Goal: Information Seeking & Learning: Check status

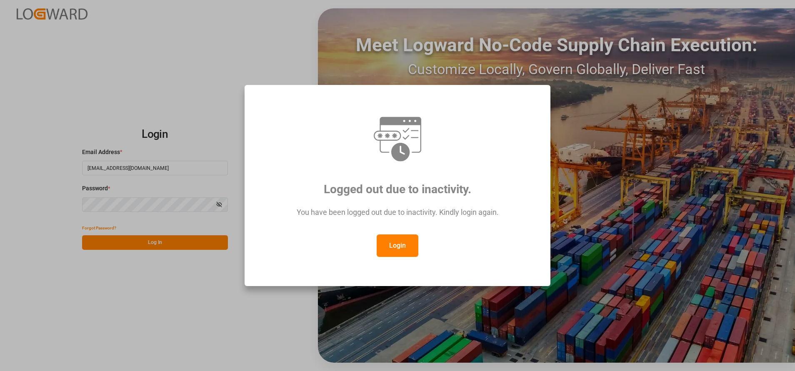
click at [407, 244] on button "Login" at bounding box center [397, 245] width 42 height 22
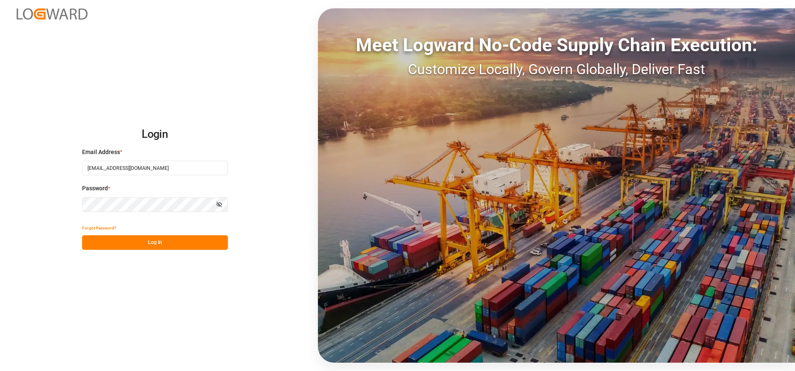
click at [161, 236] on button "Log In" at bounding box center [155, 242] width 146 height 15
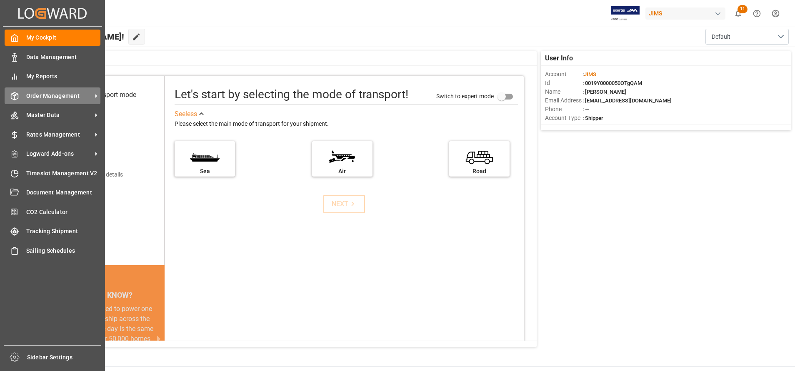
click at [34, 92] on span "Order Management" at bounding box center [59, 96] width 66 height 9
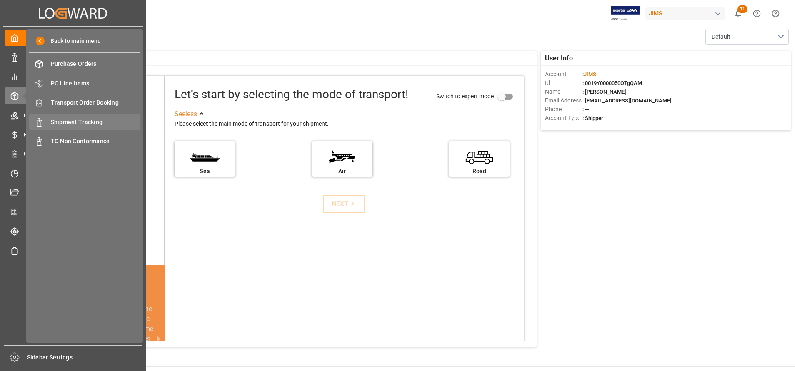
click at [88, 125] on span "Shipment Tracking" at bounding box center [96, 122] width 90 height 9
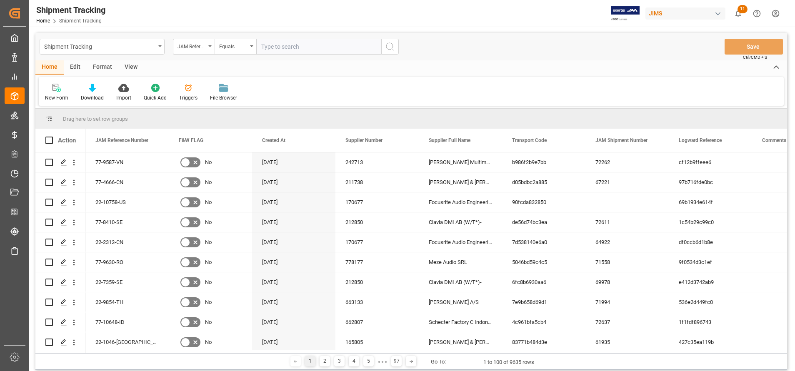
click at [133, 68] on div "View" at bounding box center [130, 67] width 25 height 14
click at [54, 92] on icon at bounding box center [53, 88] width 8 height 8
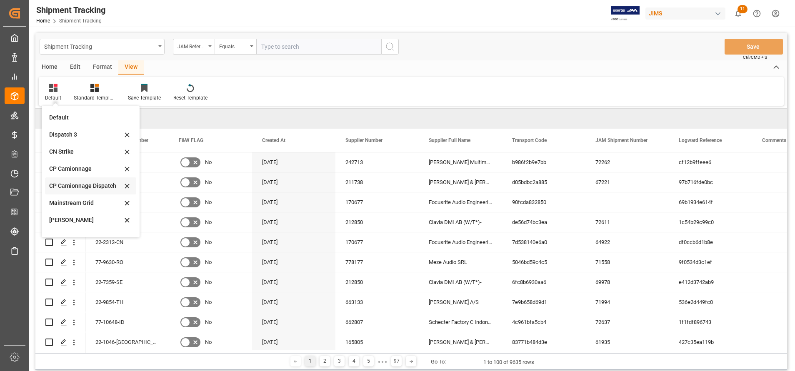
click at [66, 189] on div "CP Camionnage Dispatch" at bounding box center [85, 186] width 73 height 9
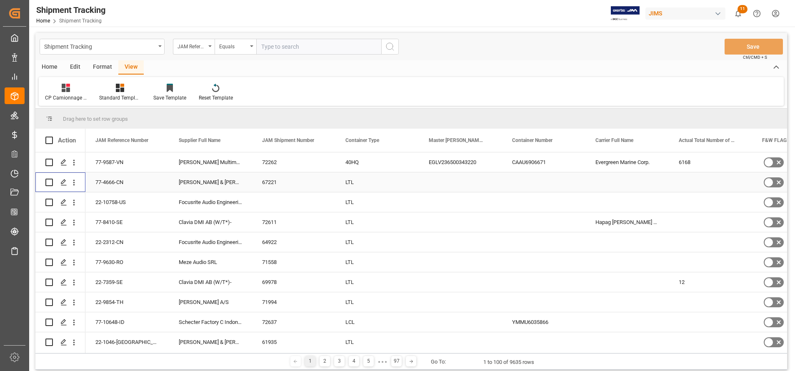
click at [66, 189] on div "Press SPACE to select this row." at bounding box center [63, 182] width 12 height 15
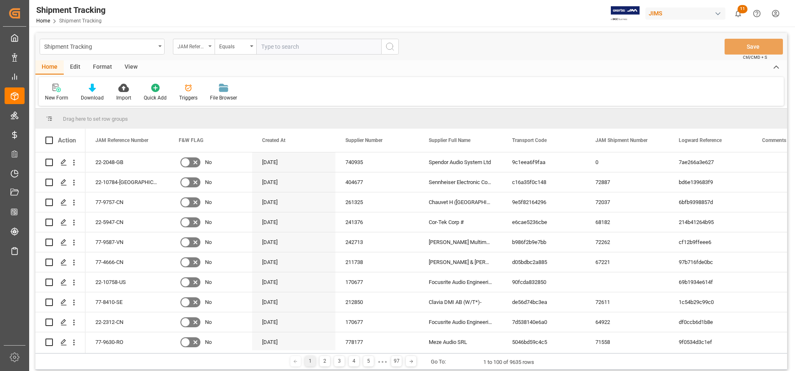
click at [200, 48] on div "JAM Reference Number" at bounding box center [191, 46] width 28 height 10
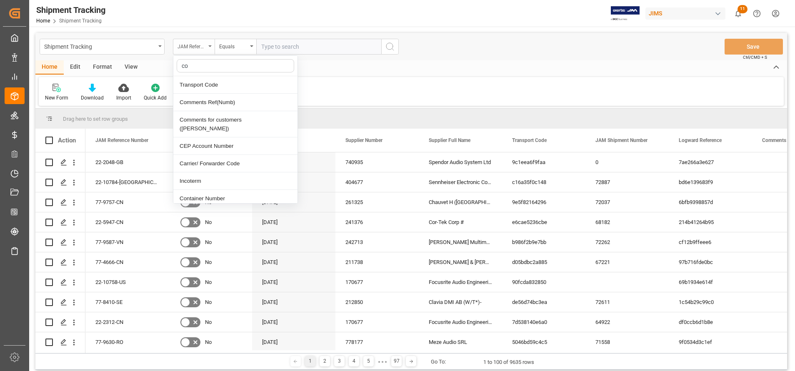
type input "con"
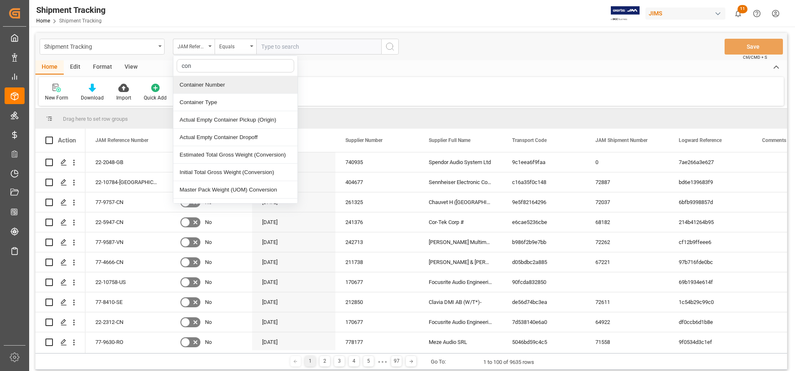
click at [214, 85] on div "Container Number" at bounding box center [235, 84] width 124 height 17
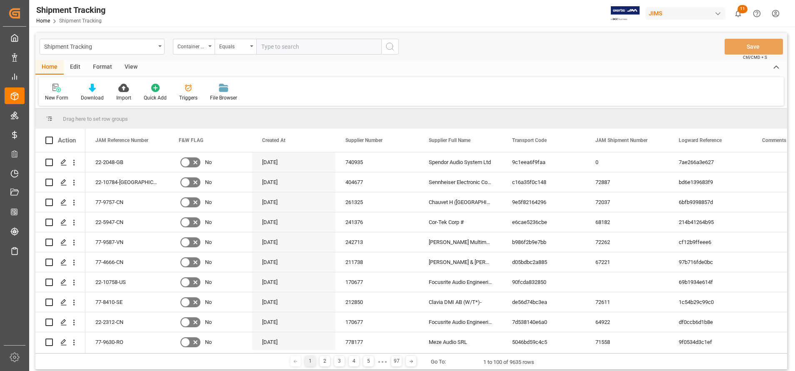
click at [278, 50] on input "text" at bounding box center [318, 47] width 125 height 16
paste input "TGBU8033990"
type input "TGBU8033990"
click at [396, 46] on button "search button" at bounding box center [389, 47] width 17 height 16
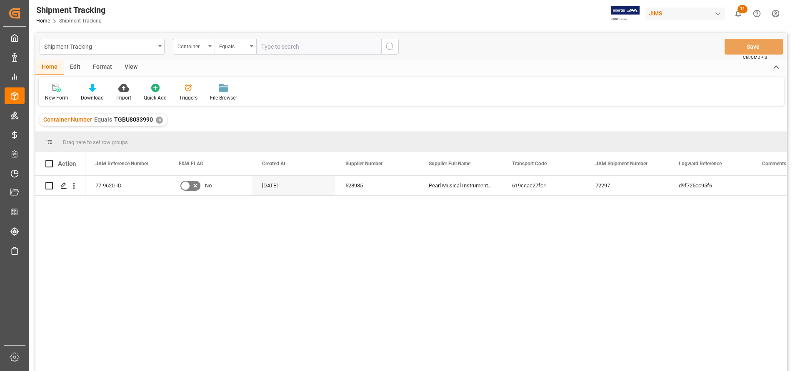
click at [135, 71] on div "View" at bounding box center [130, 67] width 25 height 14
click at [58, 94] on div "Default" at bounding box center [53, 92] width 29 height 18
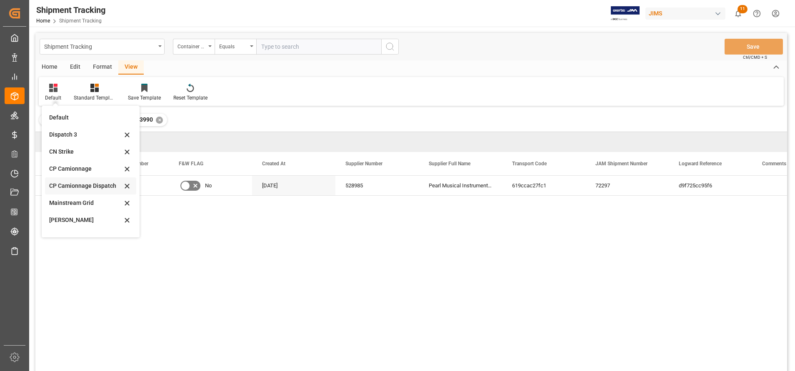
click at [86, 189] on div "CP Camionnage Dispatch" at bounding box center [85, 186] width 73 height 9
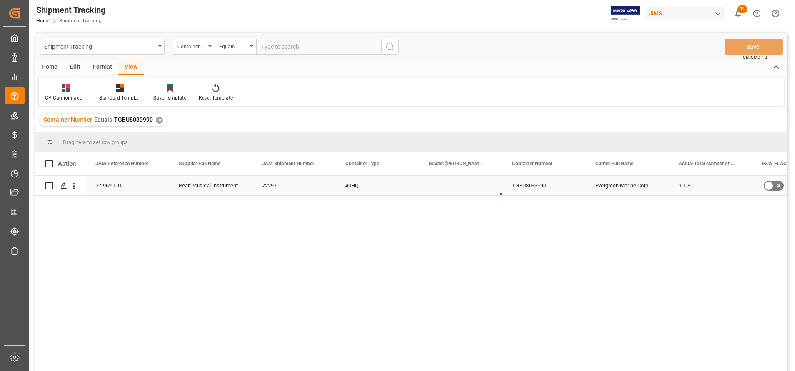
click at [449, 188] on div "Press SPACE to select this row." at bounding box center [460, 186] width 83 height 20
click at [448, 187] on div "Press SPACE to select this row." at bounding box center [460, 186] width 83 height 20
click at [448, 187] on input "Press SPACE to select this row." at bounding box center [460, 190] width 70 height 16
paste input "081500176695"
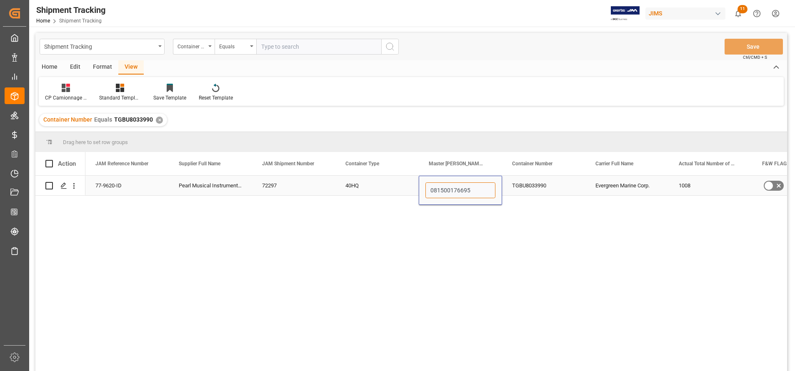
click at [429, 188] on input "081500176695" at bounding box center [460, 190] width 70 height 16
type input "EGLV081500176695"
click at [381, 189] on div "40HQ" at bounding box center [376, 186] width 83 height 20
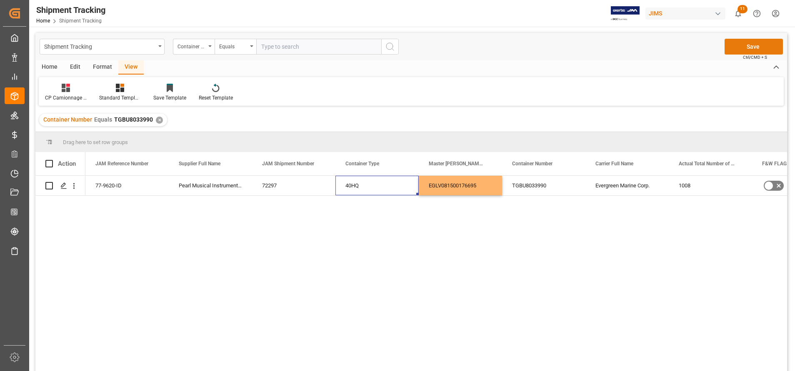
click at [740, 43] on button "Save" at bounding box center [753, 47] width 58 height 16
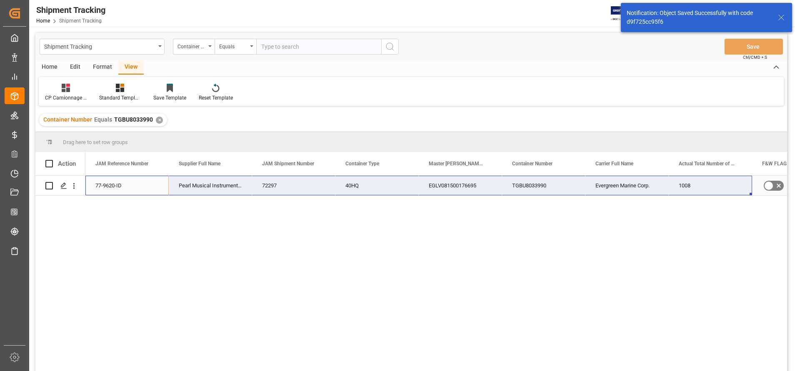
drag, startPoint x: 101, startPoint y: 182, endPoint x: 694, endPoint y: 188, distance: 593.0
click at [694, 188] on div "77-9620-ID Pearl Musical Instrument ([GEOGRAPHIC_DATA]) 72297 40HQ EGLV08150017…" at bounding box center [584, 186] width 999 height 20
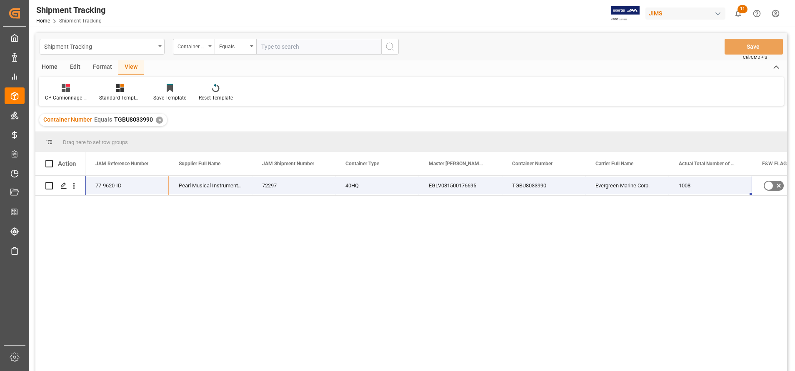
click at [296, 46] on input "text" at bounding box center [318, 47] width 125 height 16
paste input "TCNU3957692"
type input "TCNU3957692"
click at [390, 52] on button "search button" at bounding box center [389, 47] width 17 height 16
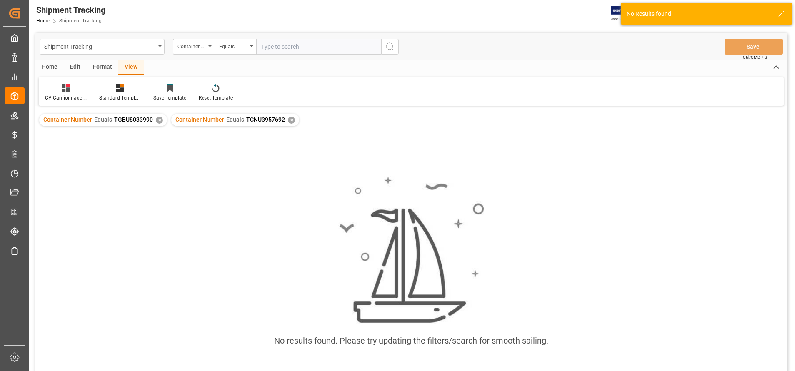
click at [159, 119] on div "✕" at bounding box center [159, 120] width 7 height 7
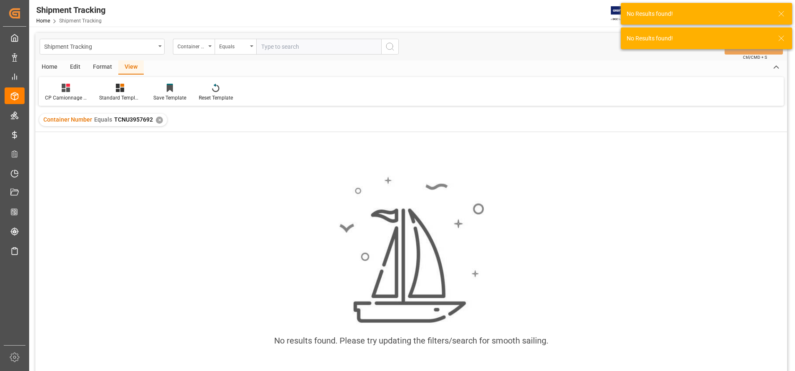
click at [344, 52] on input "text" at bounding box center [318, 47] width 125 height 16
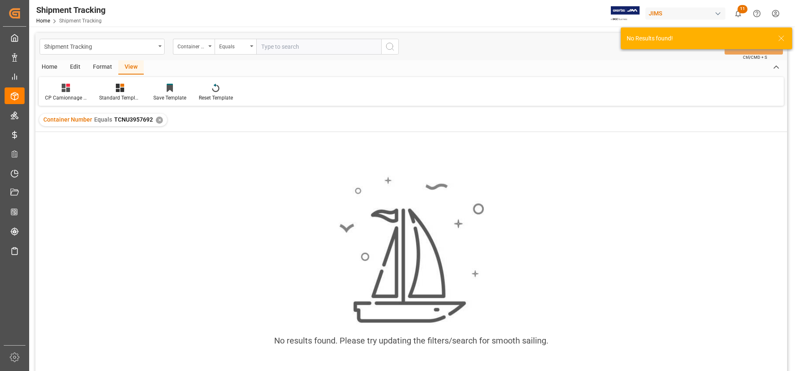
paste input "TCNU3957692"
type input "TCNU3957692"
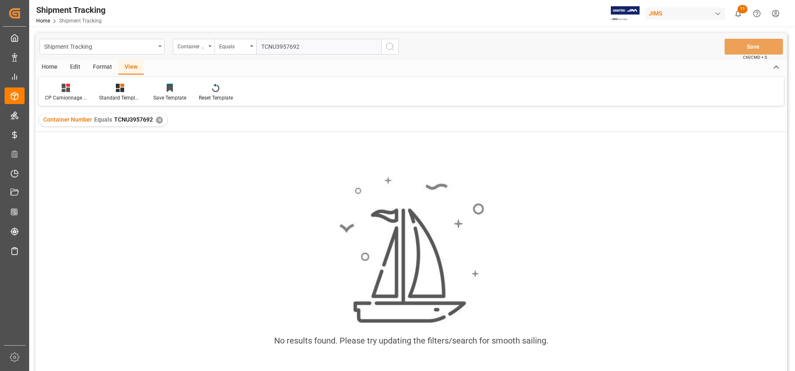
click at [263, 46] on input "TCNU3957692" at bounding box center [318, 47] width 125 height 16
click at [262, 45] on input "TCNU3957692" at bounding box center [318, 47] width 125 height 16
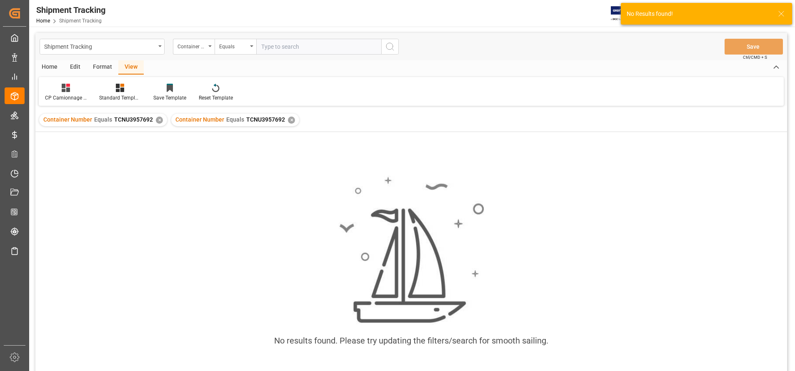
click at [159, 120] on div "✕" at bounding box center [159, 120] width 7 height 7
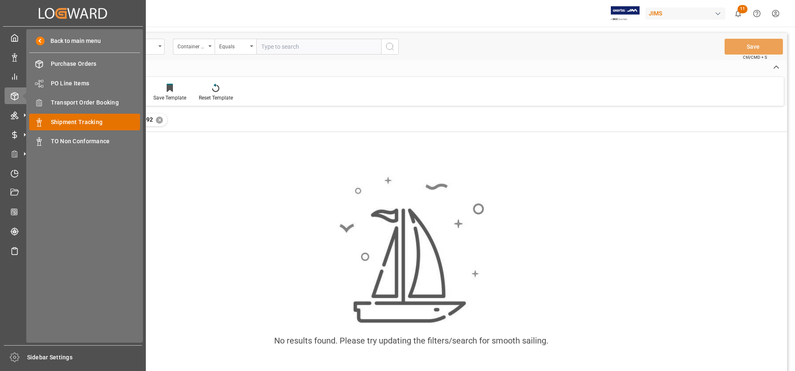
click at [100, 120] on span "Shipment Tracking" at bounding box center [96, 122] width 90 height 9
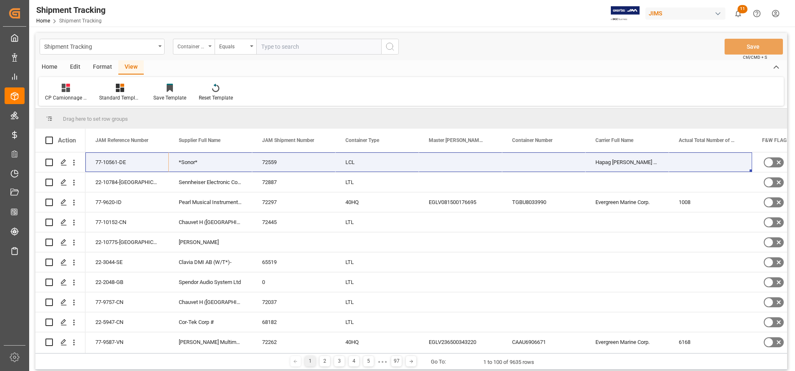
click at [194, 49] on div "Container Number" at bounding box center [191, 46] width 28 height 10
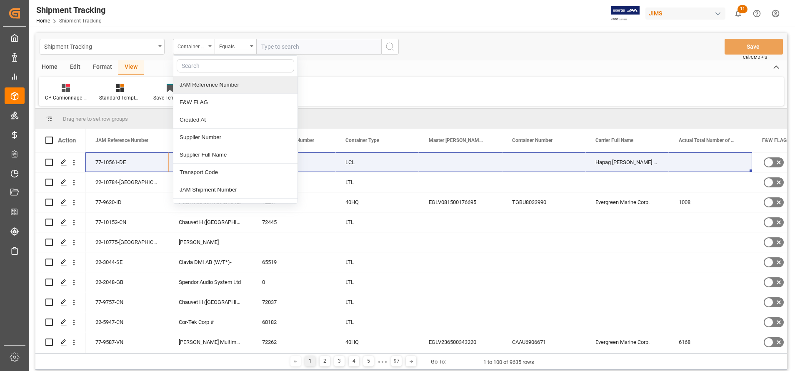
click at [204, 81] on div "JAM Reference Number" at bounding box center [235, 84] width 124 height 17
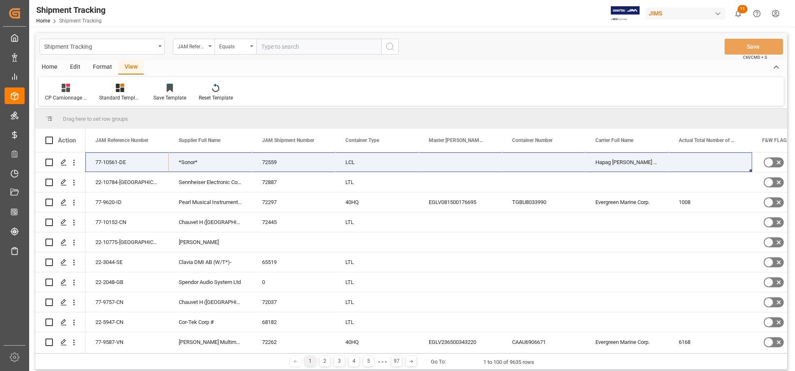
click at [314, 37] on div "Shipment Tracking JAM Reference Number Equals Save Ctrl/CMD + S" at bounding box center [410, 46] width 751 height 27
click at [320, 44] on input "text" at bounding box center [318, 47] width 125 height 16
paste input "77-10008-CN"
type input "77-10008-CN"
click at [393, 48] on icon "search button" at bounding box center [390, 47] width 10 height 10
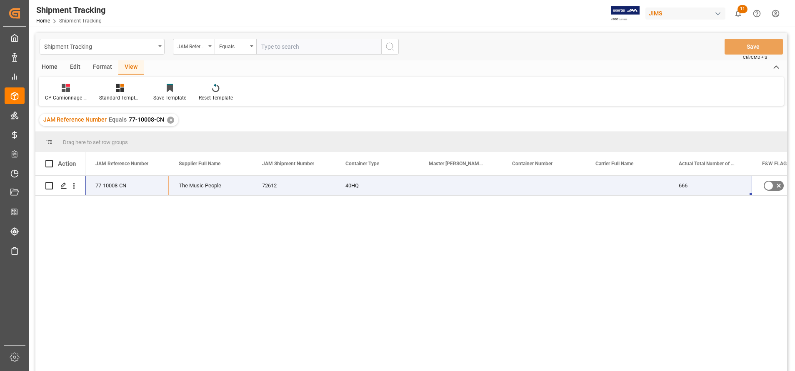
click at [426, 227] on div "77-10008-CN The Music People 72612 40HQ 666 No" at bounding box center [435, 276] width 701 height 201
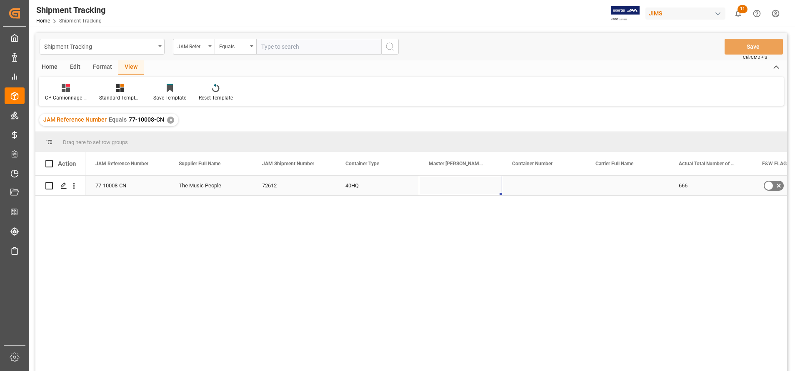
click at [443, 184] on div "Press SPACE to select this row." at bounding box center [460, 186] width 83 height 20
click at [443, 184] on input "Press SPACE to select this row." at bounding box center [460, 190] width 70 height 16
type input "EGLV143550126466"
click at [498, 221] on div "77-10008-CN The Music People 72612 40HQ EGLV143550126466 666 No" at bounding box center [435, 276] width 701 height 201
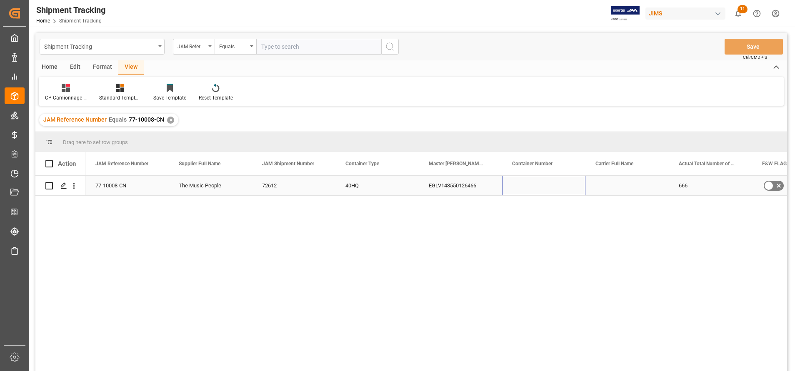
click at [523, 182] on div "Press SPACE to select this row." at bounding box center [543, 186] width 83 height 20
click at [535, 182] on div "Press SPACE to select this row." at bounding box center [543, 186] width 83 height 20
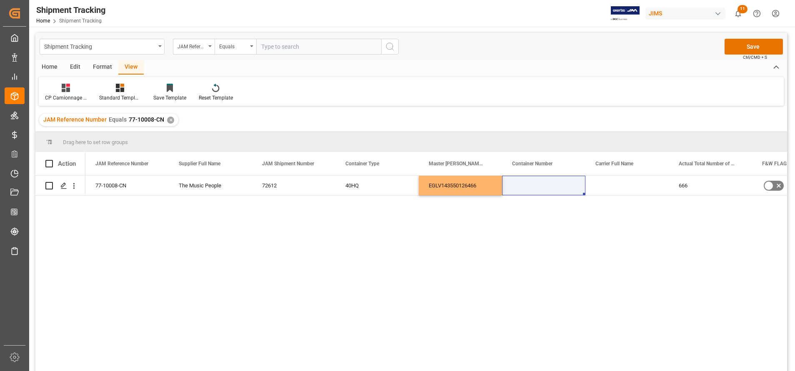
click at [455, 248] on div "77-10008-CN The Music People 72612 40HQ EGLV143550126466 666 No" at bounding box center [435, 276] width 701 height 201
click at [526, 184] on div "Press SPACE to select this row." at bounding box center [543, 186] width 83 height 20
click at [526, 184] on input "Press SPACE to select this row." at bounding box center [543, 190] width 70 height 16
click at [578, 230] on div "77-10008-CN The Music People 72612 40HQ EGLV143550126466 TCNU3957692/ 666 No" at bounding box center [435, 276] width 701 height 201
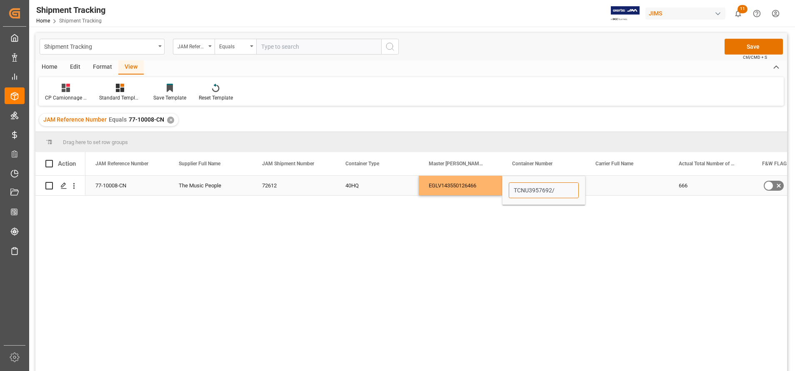
click at [553, 192] on input "TCNU3957692/" at bounding box center [543, 190] width 70 height 16
type input "TCNU3957692"
click at [474, 188] on div "EGLV143550126466" at bounding box center [460, 186] width 83 height 20
click at [637, 177] on div "Press SPACE to select this row." at bounding box center [626, 186] width 83 height 20
click at [637, 178] on div "Press SPACE to select this row." at bounding box center [626, 186] width 83 height 20
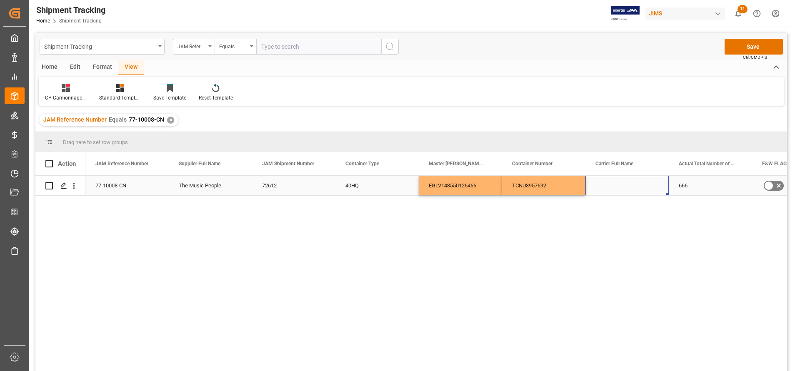
click at [637, 184] on div "Press SPACE to select this row." at bounding box center [626, 186] width 83 height 20
click at [637, 184] on input "Press SPACE to select this row." at bounding box center [627, 190] width 70 height 16
click at [630, 209] on div "Evergreen Marine Corp." at bounding box center [626, 213] width 69 height 29
type input "Evergreen Marine Corp."
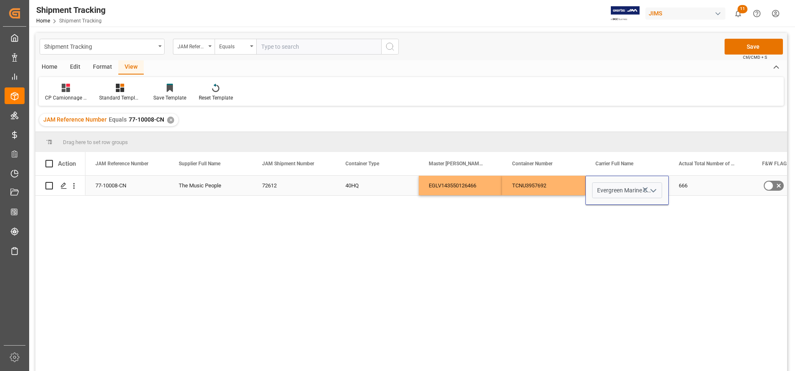
click at [356, 182] on div "40HQ" at bounding box center [376, 186] width 83 height 20
click at [737, 47] on button "Save" at bounding box center [753, 47] width 58 height 16
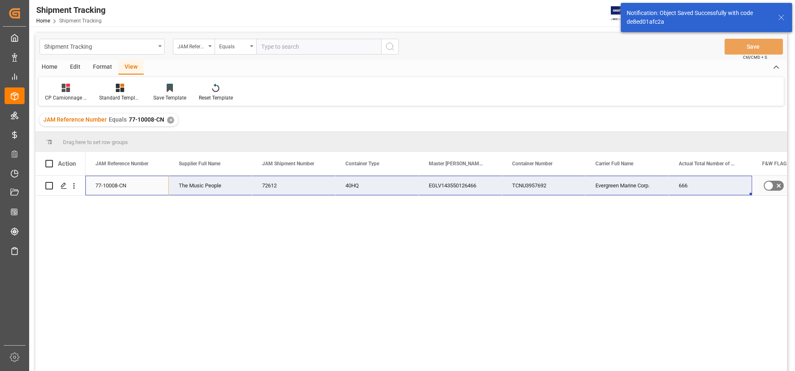
drag, startPoint x: 110, startPoint y: 184, endPoint x: 689, endPoint y: 185, distance: 579.7
click at [689, 185] on div "77-10008-CN The Music People 72612 40HQ EGLV143550126466 TCNU3957692 Evergreen …" at bounding box center [584, 186] width 999 height 20
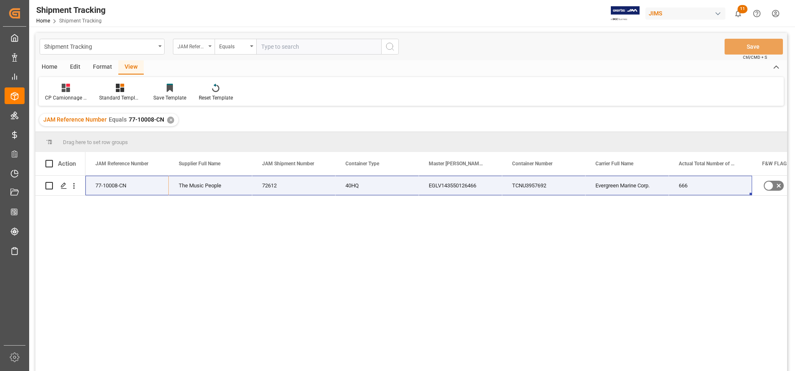
click at [188, 52] on div "JAM Reference Number" at bounding box center [194, 47] width 42 height 16
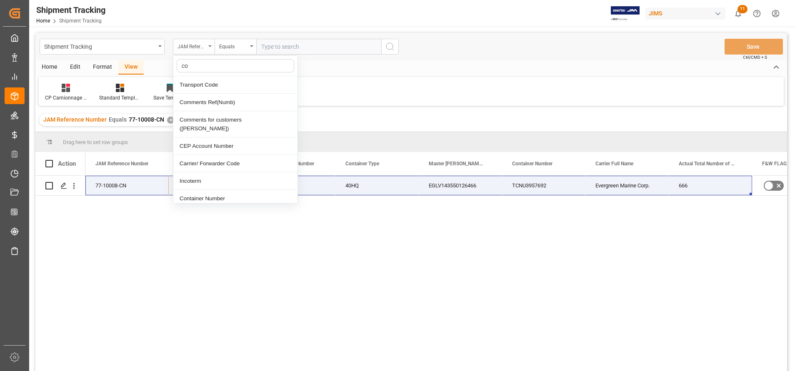
type input "con"
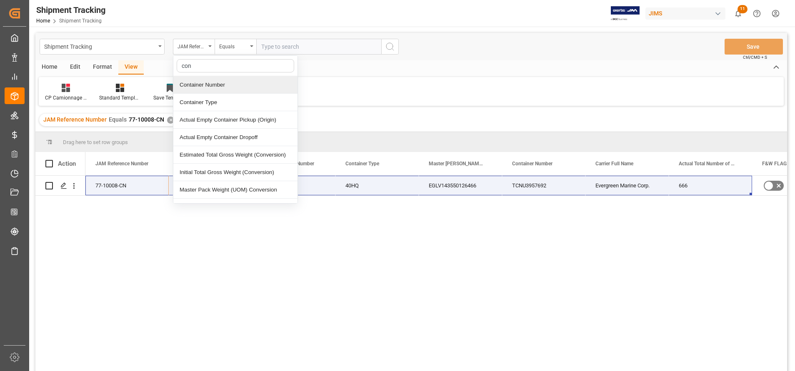
click at [204, 88] on div "Container Number" at bounding box center [235, 84] width 124 height 17
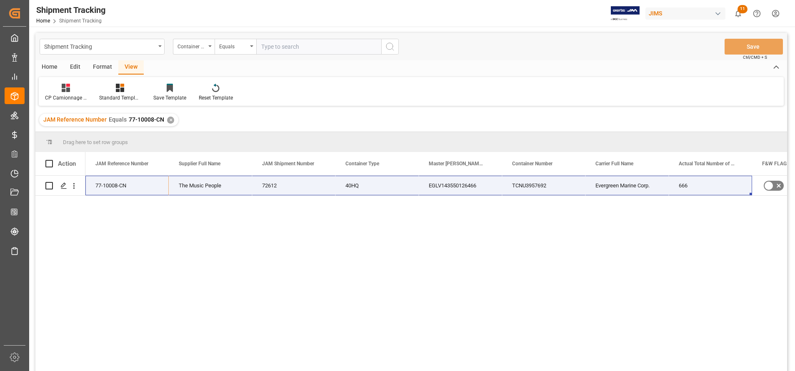
click at [284, 43] on input "text" at bounding box center [318, 47] width 125 height 16
paste input "FSCU4960246"
type input "FSCU4960246"
click at [393, 46] on circle "search button" at bounding box center [389, 46] width 7 height 7
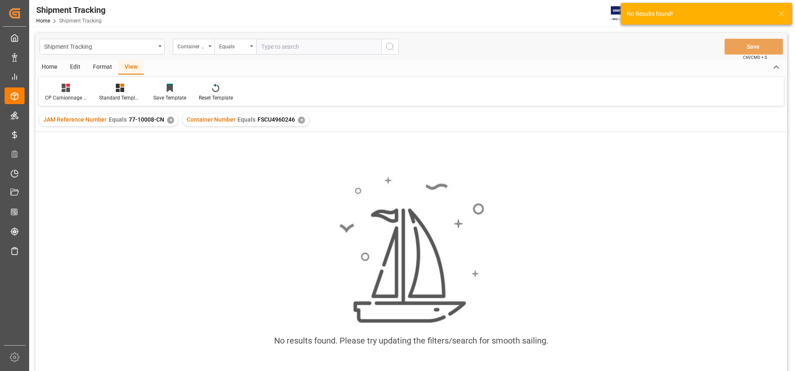
click at [169, 125] on div "JAM Reference Number Equals 77-10008-CN ✕" at bounding box center [108, 120] width 139 height 12
click at [168, 120] on div "✕" at bounding box center [170, 120] width 7 height 7
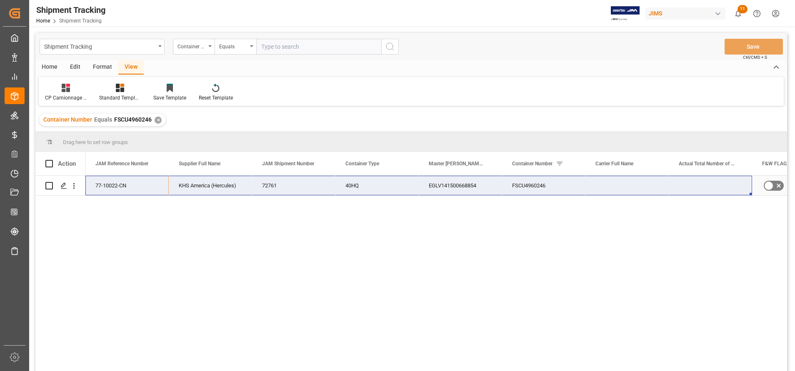
click at [625, 184] on div "Press SPACE to select this row." at bounding box center [626, 186] width 83 height 20
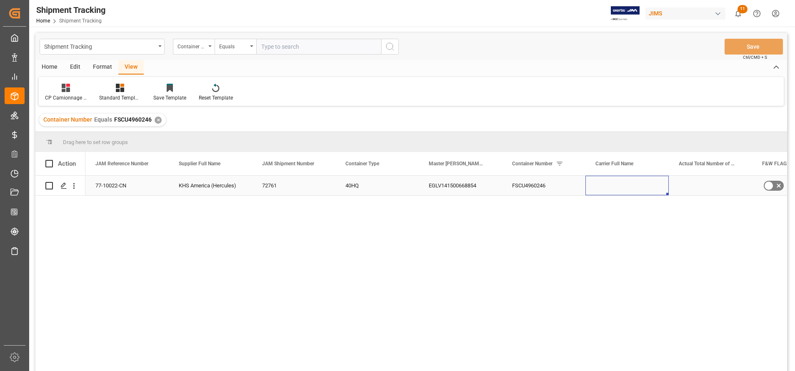
click at [625, 184] on div "Press SPACE to select this row." at bounding box center [626, 186] width 83 height 20
click at [628, 189] on input "Press SPACE to select this row." at bounding box center [627, 190] width 70 height 16
click at [628, 212] on div "Evergreen Marine Corp." at bounding box center [626, 213] width 69 height 29
type input "Evergreen Marine Corp."
click at [695, 182] on div "Press SPACE to select this row." at bounding box center [709, 186] width 83 height 20
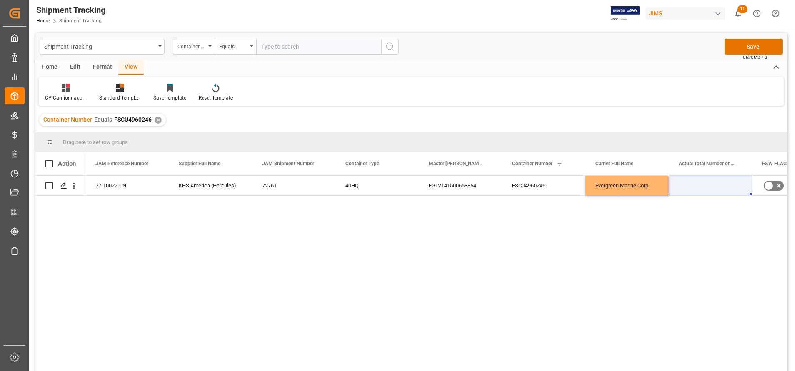
click at [620, 225] on div "77-10022-CN KHS America (Hercules) 72761 40HQ EGLV141500668854 FSCU4960246 Ever…" at bounding box center [435, 276] width 701 height 201
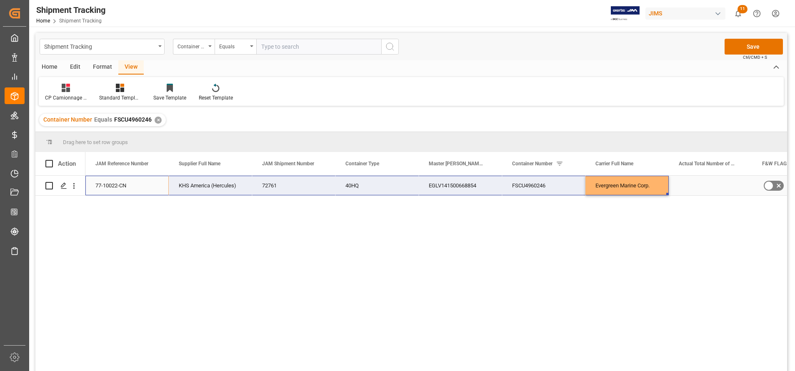
drag, startPoint x: 123, startPoint y: 186, endPoint x: 625, endPoint y: 187, distance: 501.4
click at [625, 187] on div "77-10022-CN KHS America (Hercules) 72761 40HQ EGLV141500668854 FSCU4960246 Ever…" at bounding box center [584, 186] width 999 height 20
click at [739, 44] on button "Save" at bounding box center [753, 47] width 58 height 16
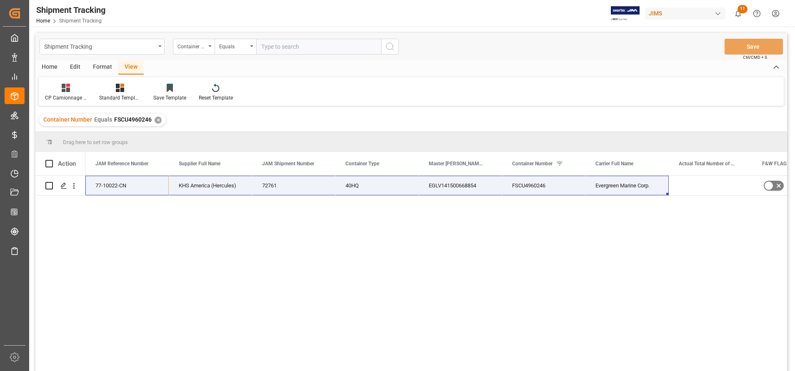
click at [345, 43] on input "text" at bounding box center [318, 47] width 125 height 16
paste input "FSCU4963564"
type input "FSCU4963564"
click at [389, 50] on circle "search button" at bounding box center [389, 46] width 7 height 7
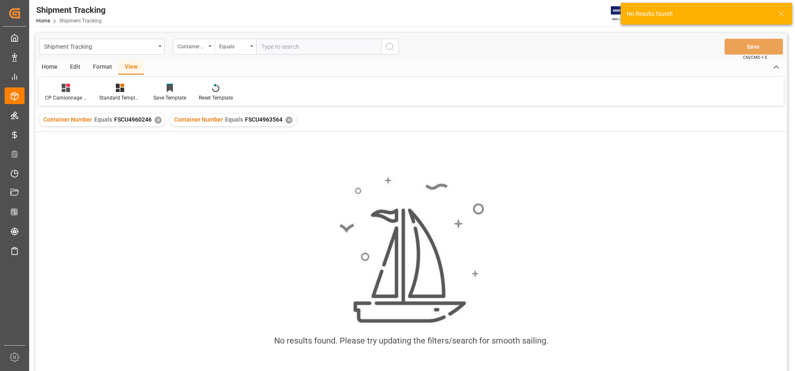
click at [156, 120] on div "✕" at bounding box center [157, 120] width 7 height 7
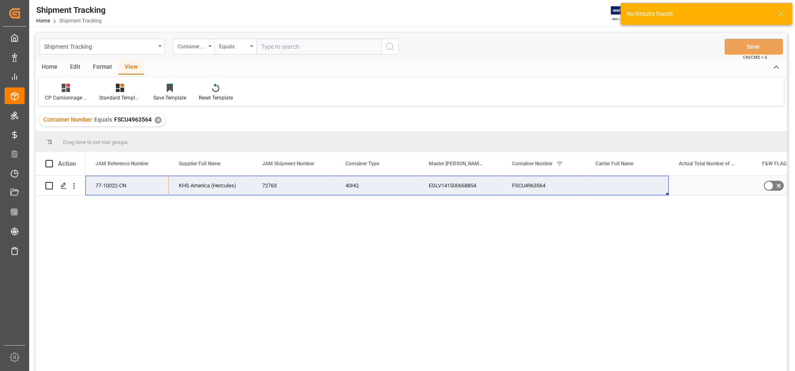
click at [604, 184] on div "Press SPACE to select this row." at bounding box center [626, 186] width 83 height 20
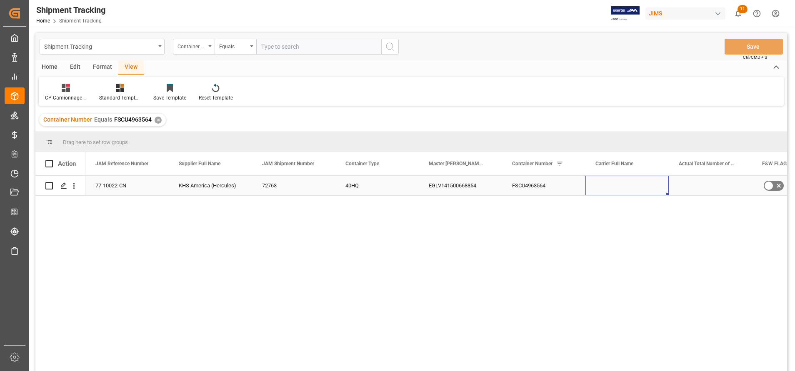
click at [604, 184] on div "Press SPACE to select this row." at bounding box center [626, 186] width 83 height 20
click at [605, 184] on input "Press SPACE to select this row." at bounding box center [627, 190] width 70 height 16
click at [615, 214] on div "Evergreen Marine Corp." at bounding box center [626, 213] width 69 height 29
type input "Evergreen Marine Corp."
click at [569, 186] on div "FSCU4963564" at bounding box center [543, 186] width 83 height 20
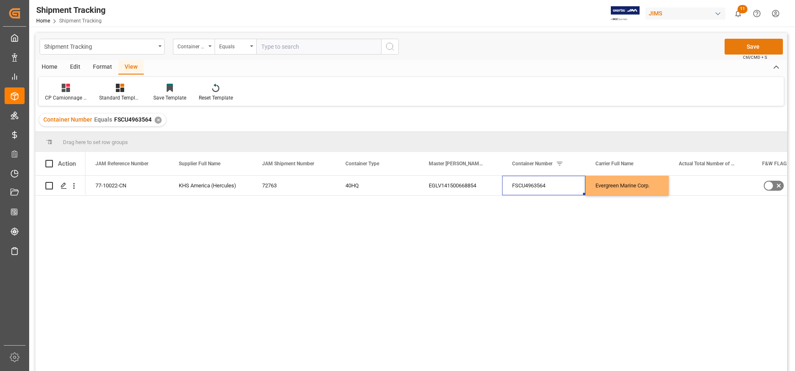
click at [730, 51] on button "Save" at bounding box center [753, 47] width 58 height 16
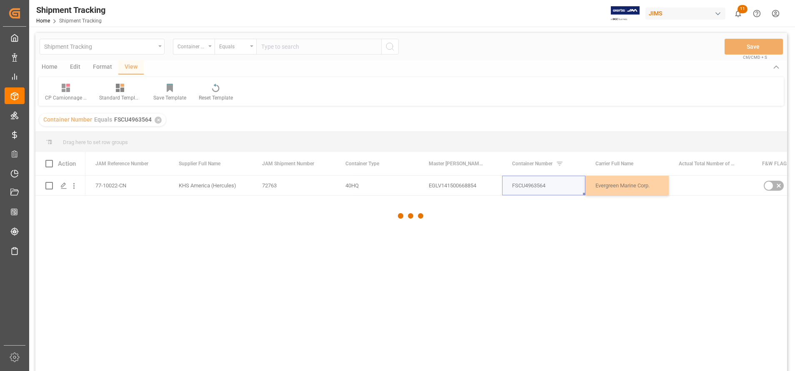
click at [386, 223] on div at bounding box center [410, 216] width 751 height 366
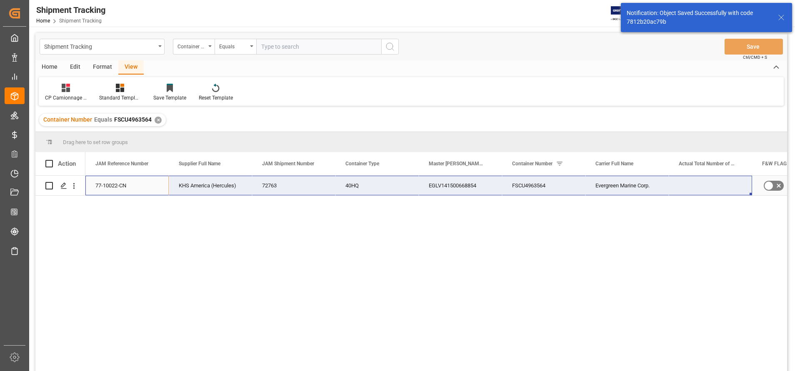
drag, startPoint x: 109, startPoint y: 185, endPoint x: 709, endPoint y: 190, distance: 600.1
click at [709, 190] on div "77-10022-CN KHS America (Hercules) 72763 40HQ EGLV141500668854 FSCU4963564 Ever…" at bounding box center [584, 186] width 999 height 20
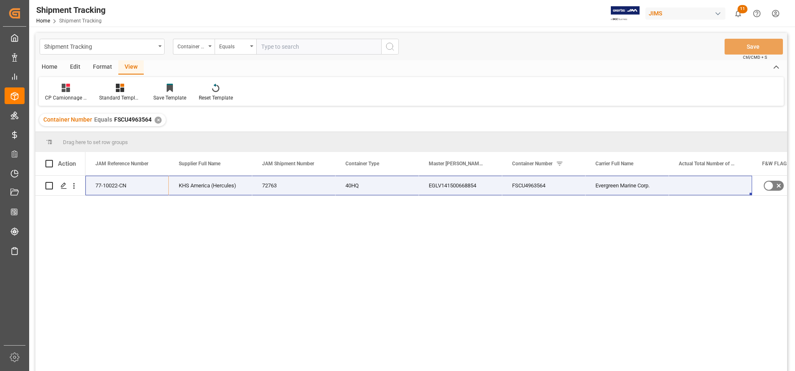
click at [289, 45] on input "text" at bounding box center [318, 47] width 125 height 16
paste input "TCNU1655250"
type input "TCNU1655250"
click at [394, 47] on icon "search button" at bounding box center [390, 47] width 10 height 10
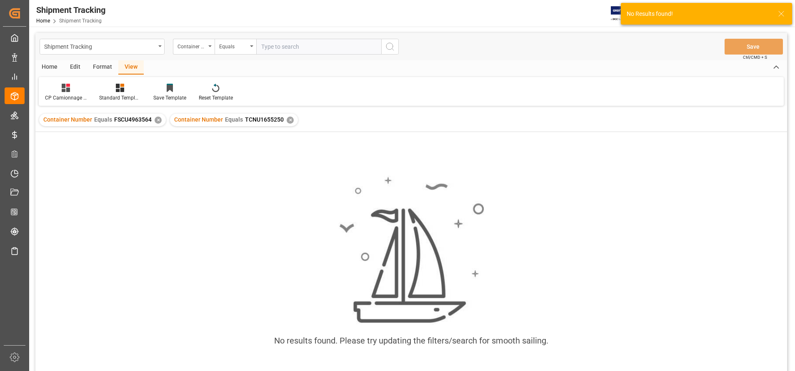
click at [156, 119] on div "✕" at bounding box center [157, 120] width 7 height 7
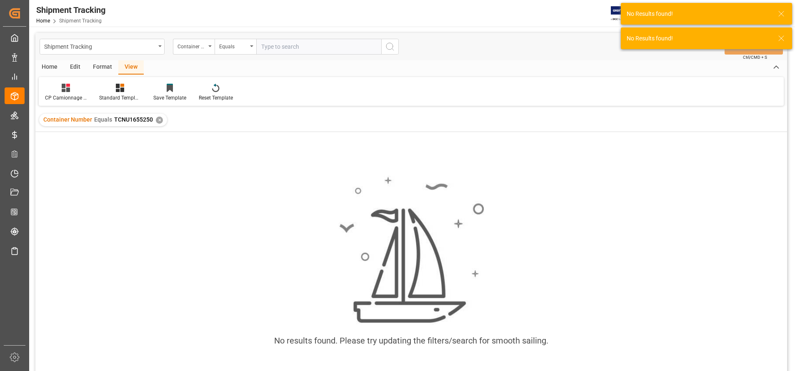
click at [332, 50] on input "text" at bounding box center [318, 47] width 125 height 16
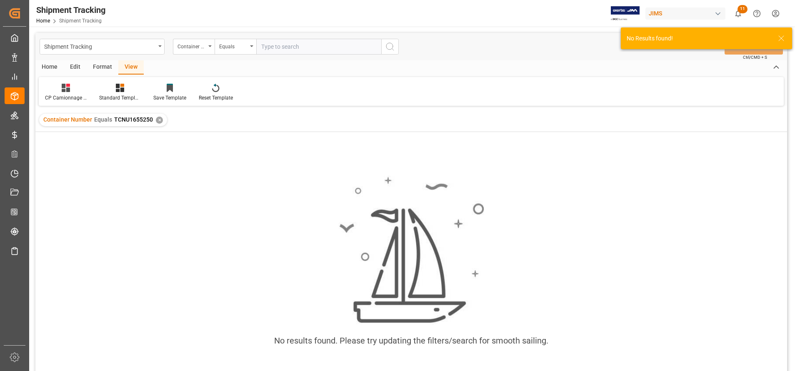
paste input "TCNU1655250"
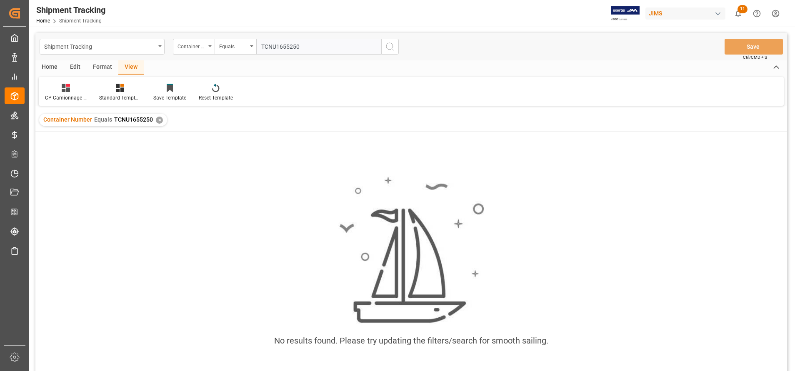
type input "TCNU1655250"
click at [396, 48] on button "search button" at bounding box center [389, 47] width 17 height 16
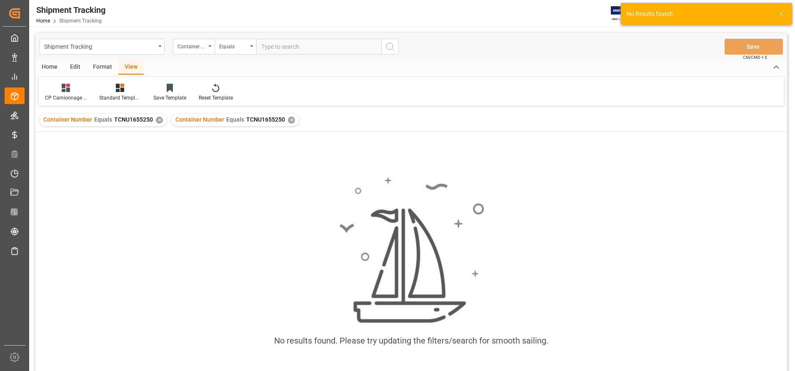
click at [288, 122] on div "✕" at bounding box center [291, 120] width 7 height 7
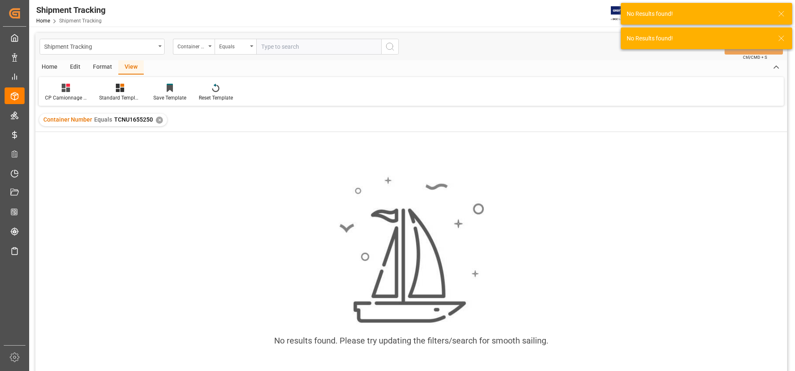
click at [159, 126] on div "Container Number Equals TCNU1655250 ✕" at bounding box center [103, 120] width 128 height 12
click at [158, 125] on div "Container Number Equals TCNU1655250 ✕" at bounding box center [103, 120] width 128 height 12
click at [159, 123] on div "✕" at bounding box center [159, 120] width 7 height 7
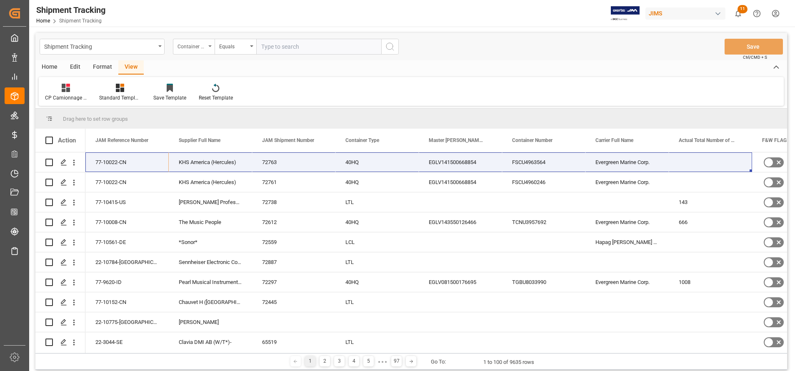
click at [182, 50] on div "Container Number" at bounding box center [191, 46] width 28 height 10
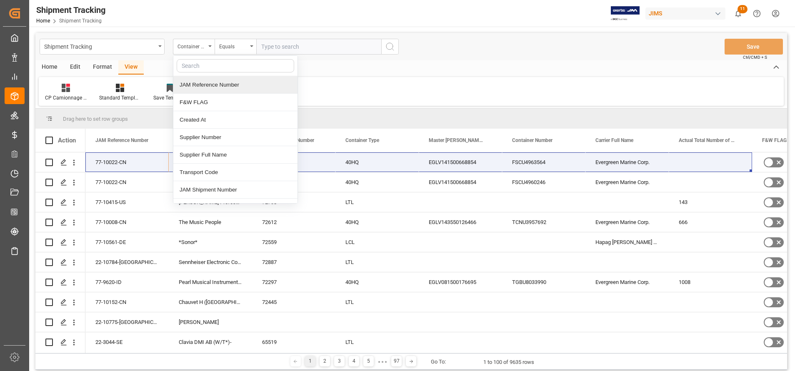
click at [212, 88] on div "JAM Reference Number" at bounding box center [235, 84] width 124 height 17
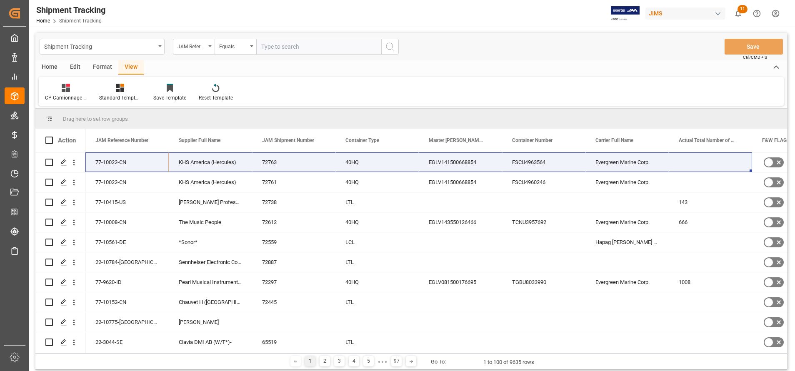
click at [297, 44] on input "text" at bounding box center [318, 47] width 125 height 16
paste input "77-10318-CN"
type input "77-10318-CN"
click at [390, 49] on icon "search button" at bounding box center [390, 47] width 10 height 10
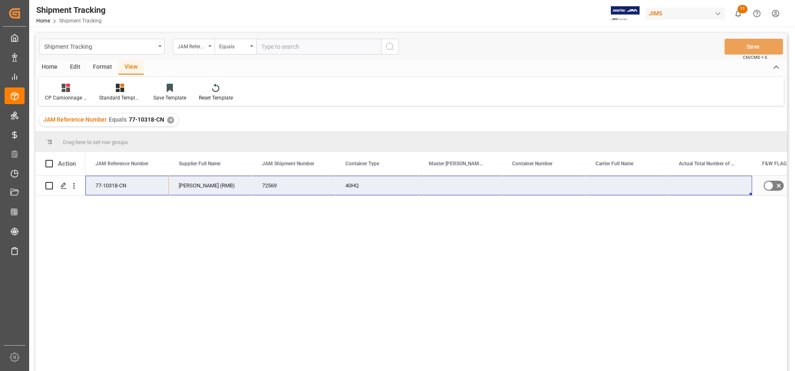
click at [460, 183] on div "Press SPACE to select this row." at bounding box center [460, 186] width 83 height 20
drag, startPoint x: 118, startPoint y: 186, endPoint x: 693, endPoint y: 189, distance: 574.7
click at [693, 189] on div "77-10318-CN Foshan [PERSON_NAME] (RMB) 72569 40HQ No" at bounding box center [584, 186] width 999 height 20
